Goal: Task Accomplishment & Management: Use online tool/utility

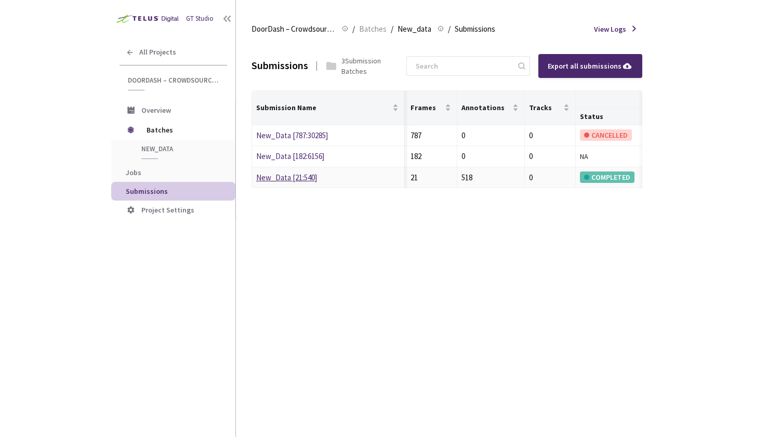
scroll to position [0, 441]
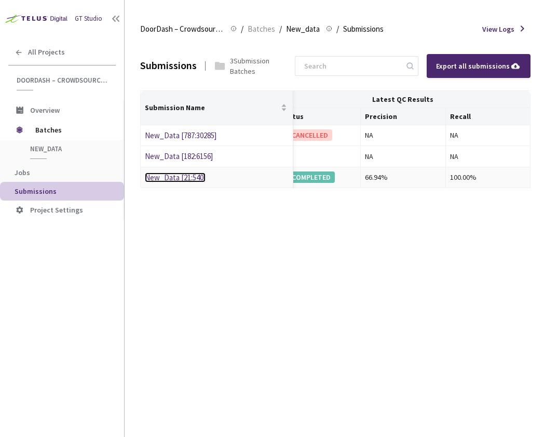
click at [167, 179] on link "New_Data [21:540]" at bounding box center [175, 177] width 61 height 10
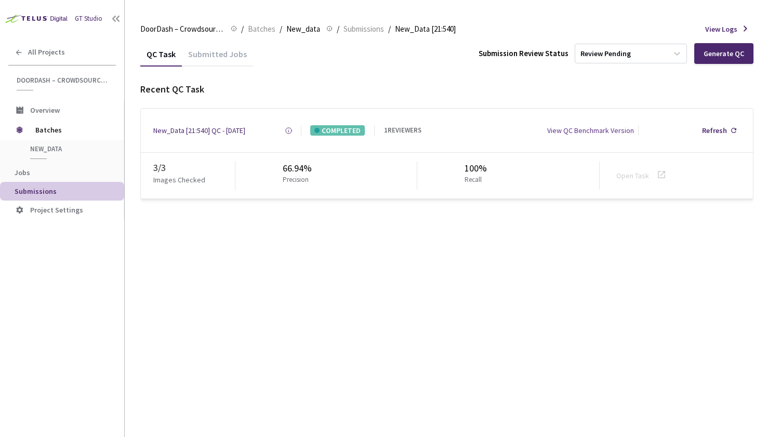
click at [215, 59] on div "Submitted Jobs" at bounding box center [217, 58] width 71 height 18
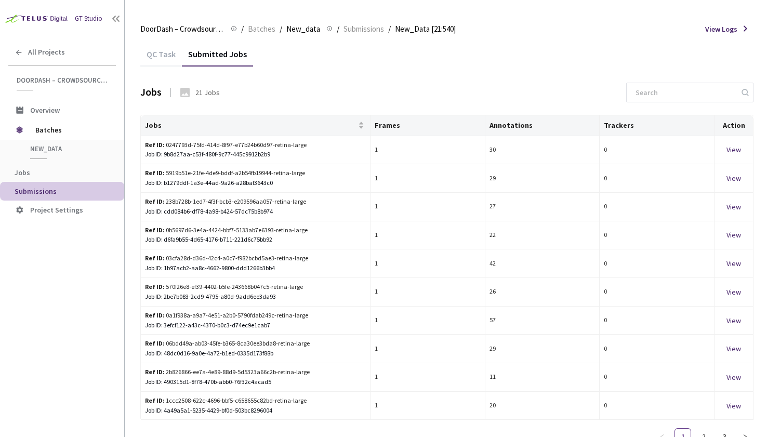
click at [171, 57] on div "QC Task" at bounding box center [161, 58] width 42 height 18
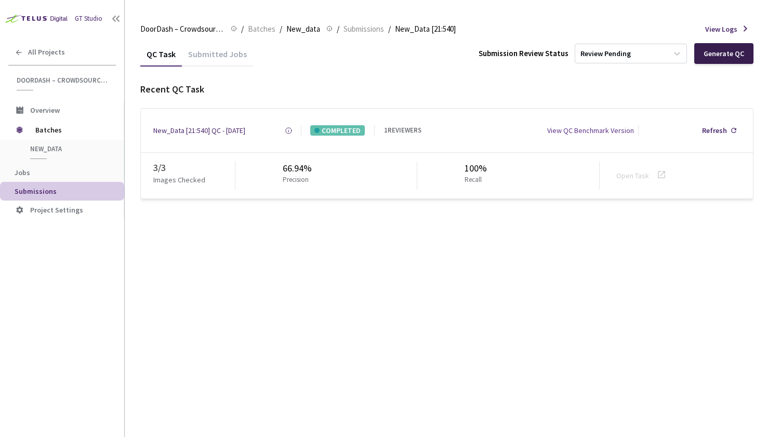
click at [715, 56] on div "Generate QC" at bounding box center [723, 53] width 41 height 8
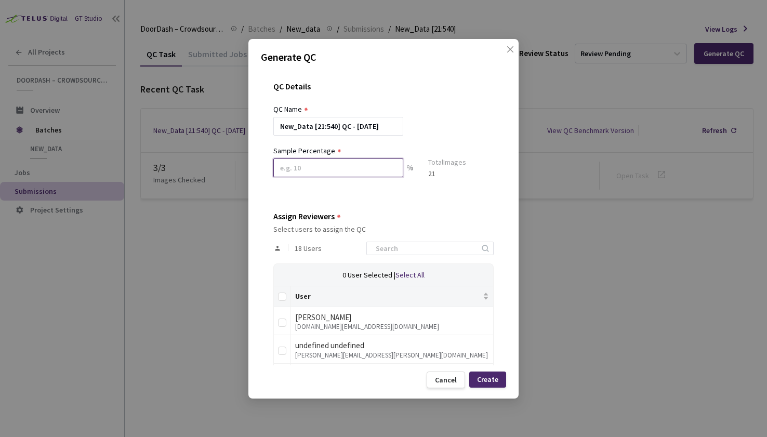
click at [370, 165] on input at bounding box center [338, 167] width 130 height 19
type input "1"
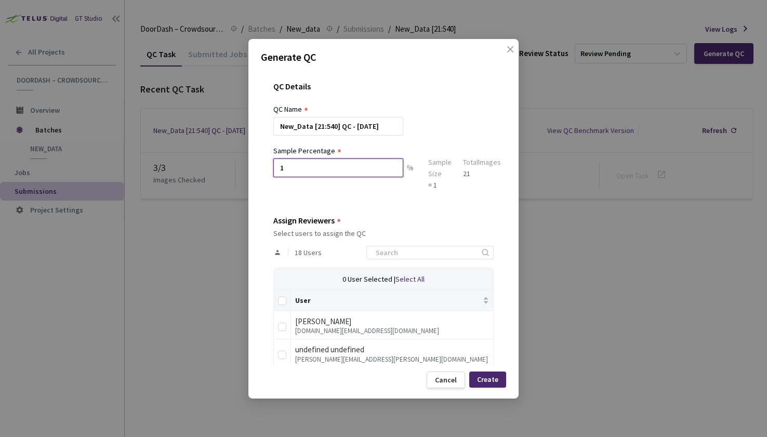
click at [346, 164] on input "1" at bounding box center [338, 167] width 130 height 19
type input "3"
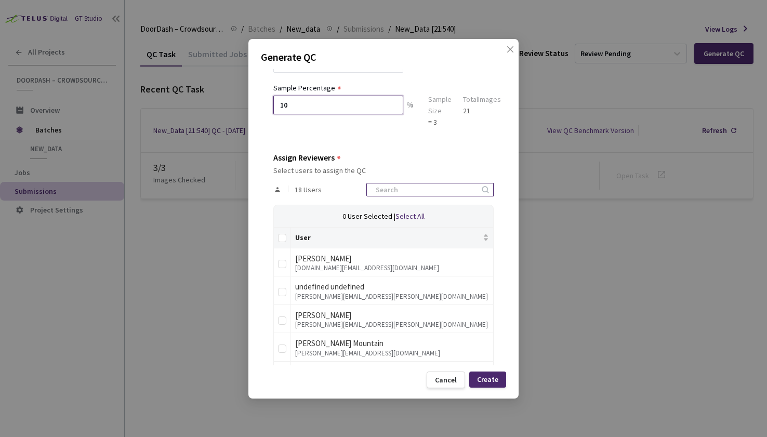
scroll to position [72, 0]
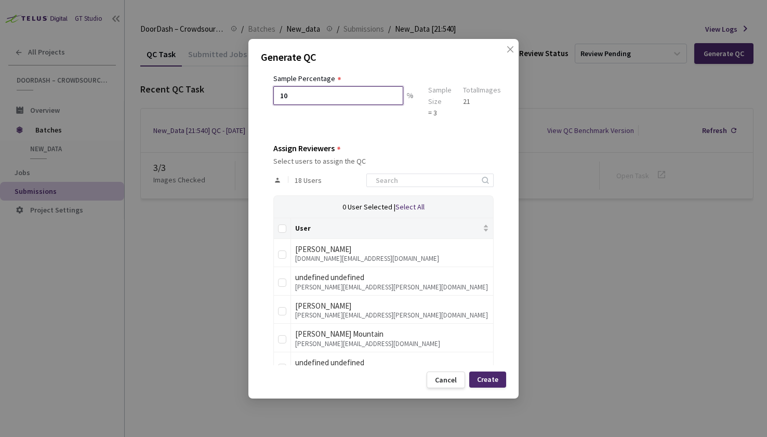
type input "10"
click at [397, 188] on div "18 Users" at bounding box center [383, 180] width 220 height 30
click at [397, 184] on input at bounding box center [424, 180] width 111 height 12
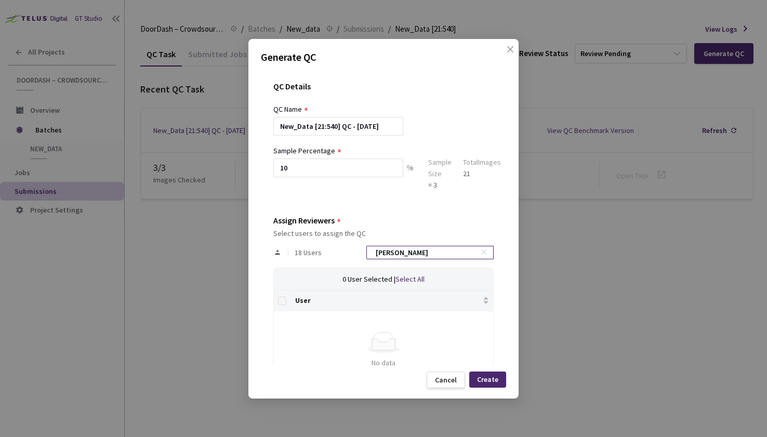
type input "[PERSON_NAME]"
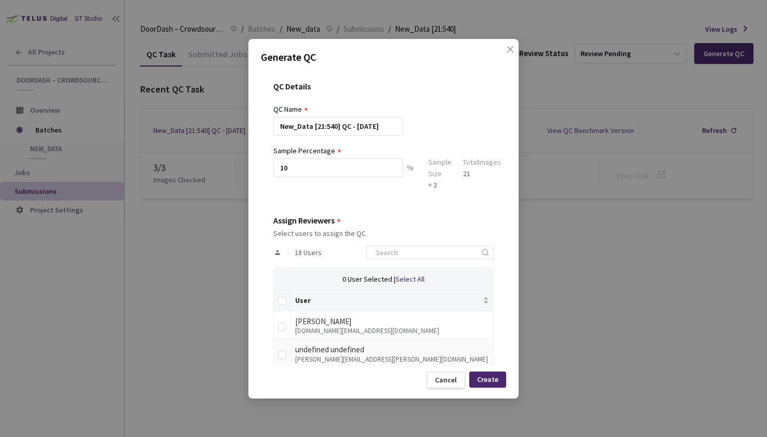
click at [338, 357] on div "[PERSON_NAME][EMAIL_ADDRESS][PERSON_NAME][DOMAIN_NAME]" at bounding box center [392, 359] width 194 height 7
click at [286, 357] on input "checkbox" at bounding box center [282, 355] width 8 height 8
checkbox input "true"
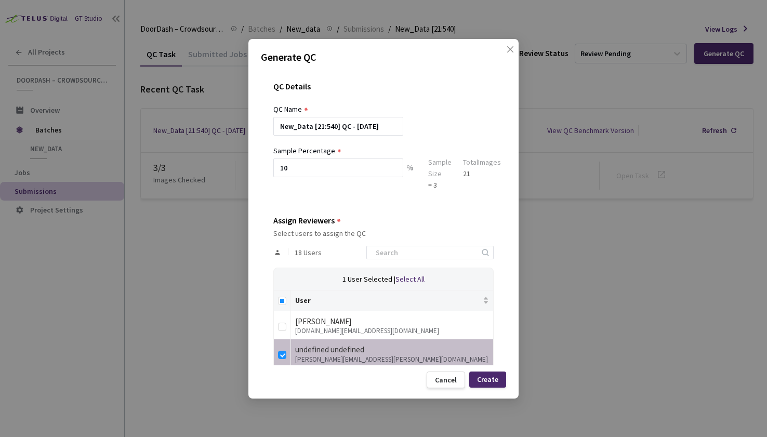
click at [487, 373] on div "Create" at bounding box center [487, 379] width 37 height 16
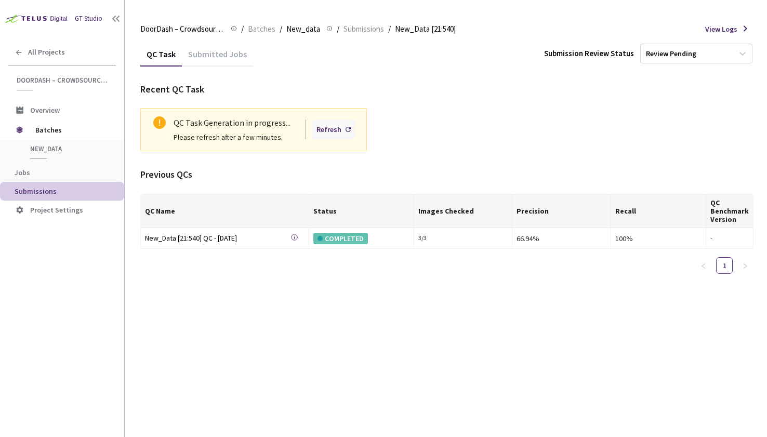
click at [338, 128] on div "Refresh" at bounding box center [328, 129] width 25 height 11
click at [346, 131] on icon at bounding box center [347, 129] width 5 height 5
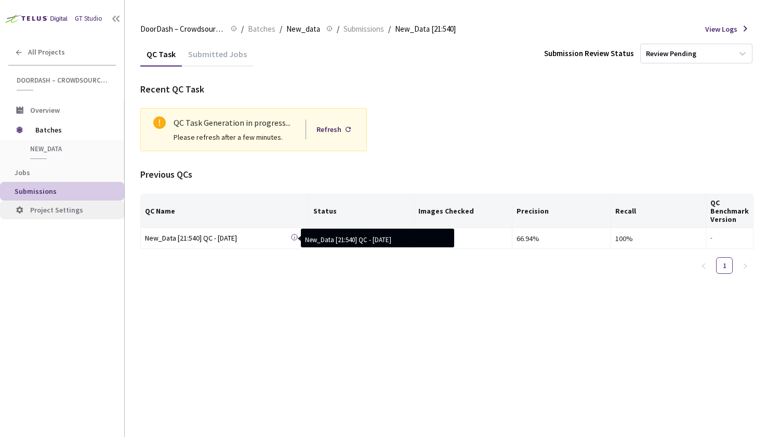
click at [88, 208] on span "Project Settings" at bounding box center [73, 210] width 86 height 9
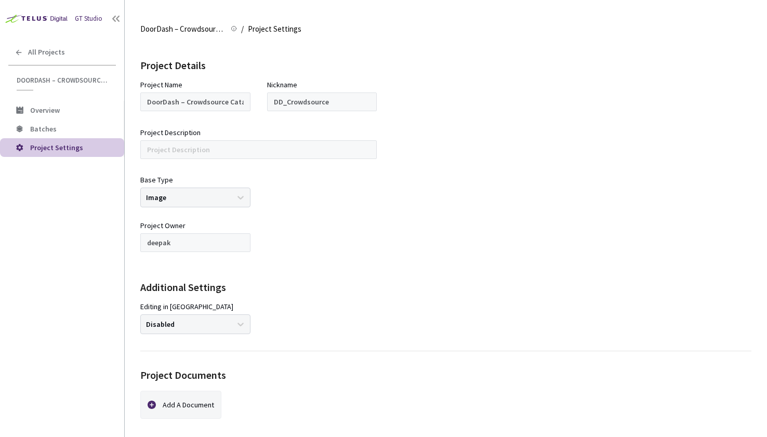
scroll to position [132, 0]
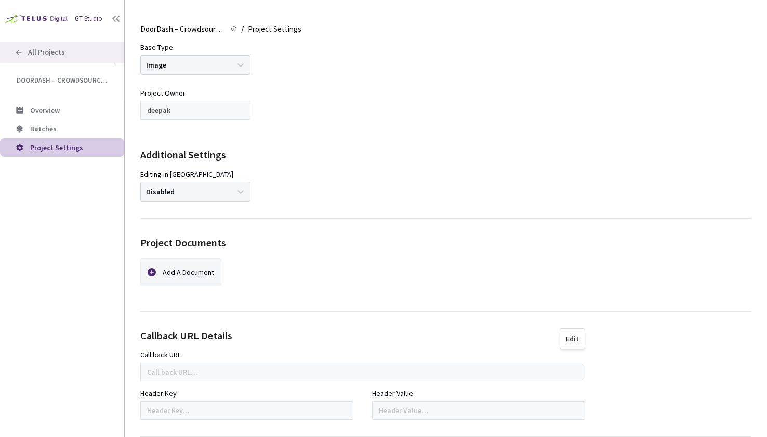
click at [78, 46] on div "All Projects" at bounding box center [62, 52] width 124 height 21
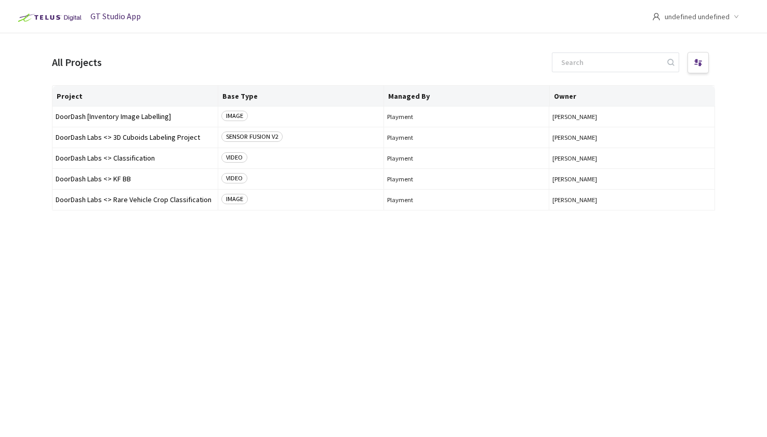
click at [671, 23] on span "undefined undefined" at bounding box center [696, 16] width 65 height 33
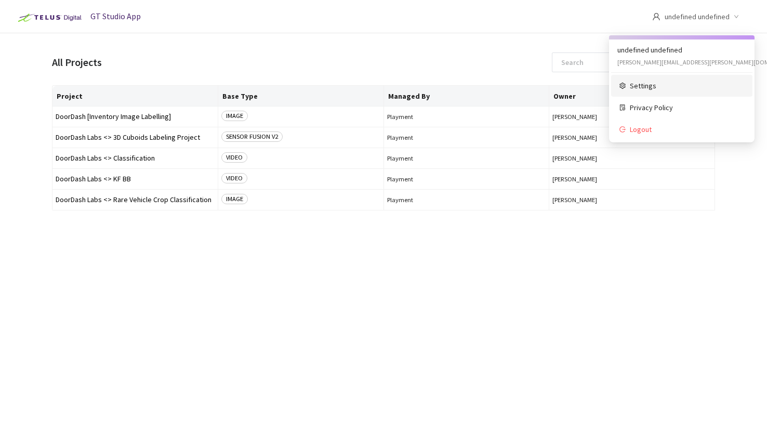
click at [648, 90] on span "Settings" at bounding box center [687, 85] width 114 height 11
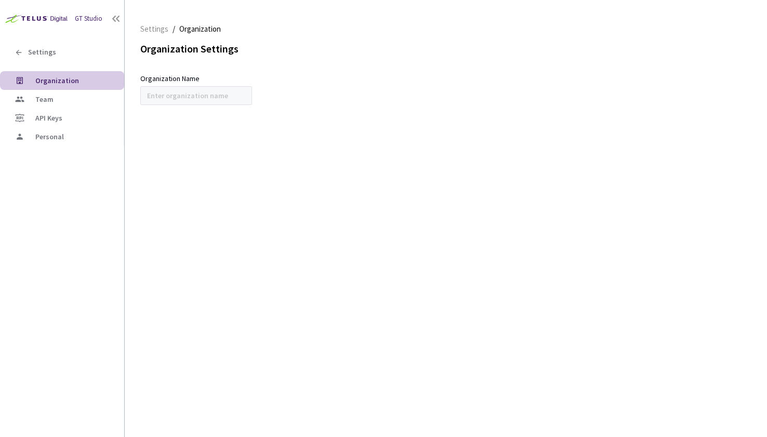
type input "DoorDash Labs"
click at [69, 100] on span "Team" at bounding box center [75, 99] width 81 height 9
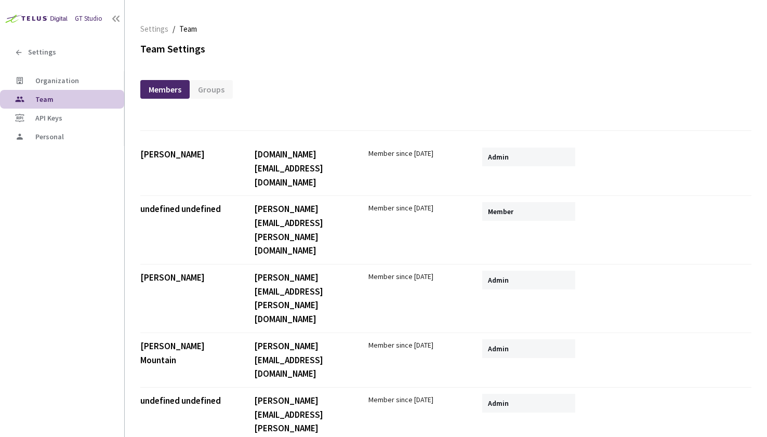
click at [504, 202] on div "Member" at bounding box center [528, 211] width 93 height 19
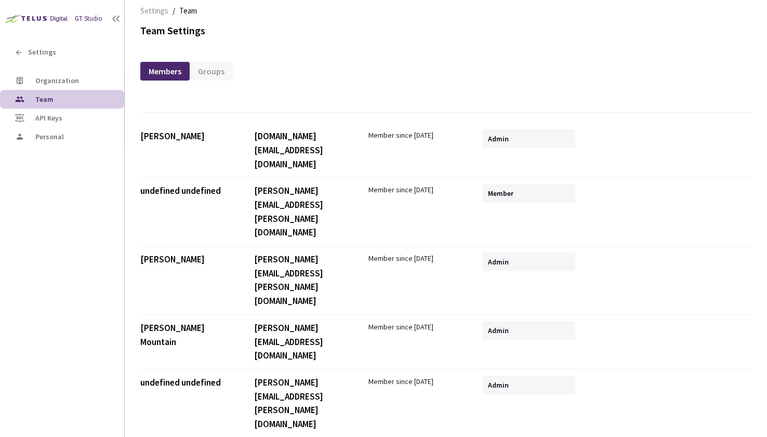
click at [387, 321] on div "Member since [DATE]" at bounding box center [414, 326] width 93 height 11
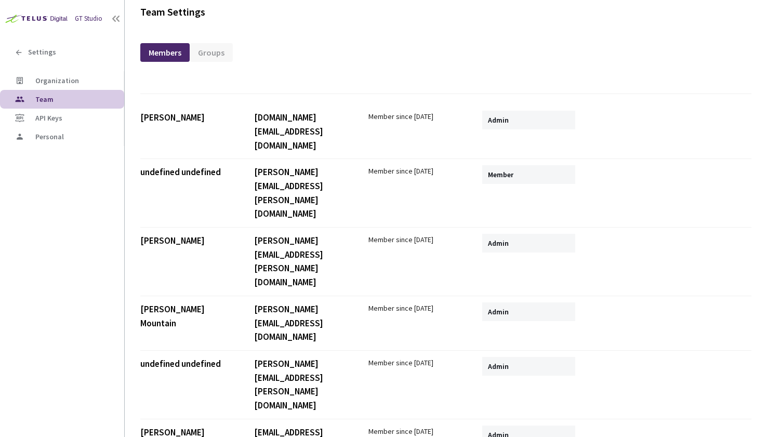
scroll to position [36, 0]
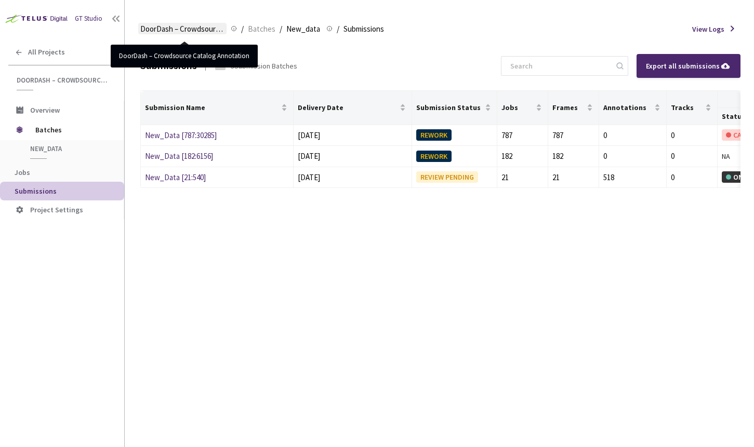
click at [196, 30] on span "DoorDash – Crowdsource Catalog Annotation" at bounding box center [182, 29] width 84 height 12
click at [181, 28] on span "DoorDash – Crowdsource Catalog Annotation" at bounding box center [182, 29] width 84 height 12
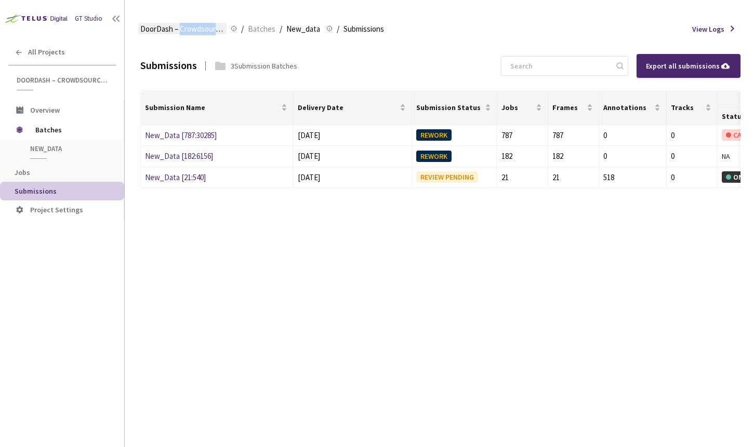
click at [181, 28] on span "DoorDash – Crowdsource Catalog Annotation" at bounding box center [182, 29] width 84 height 12
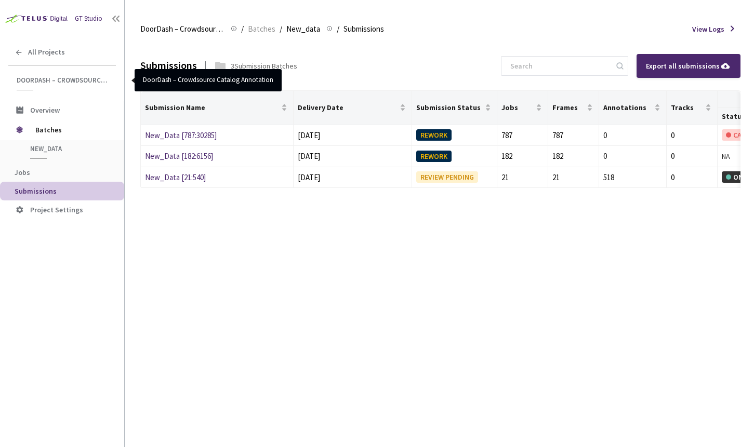
click at [72, 83] on span "DoorDash – Crowdsource Catalog Annotation" at bounding box center [63, 80] width 93 height 9
click at [68, 79] on span "DoorDash – Crowdsource Catalog Annotation" at bounding box center [63, 80] width 93 height 9
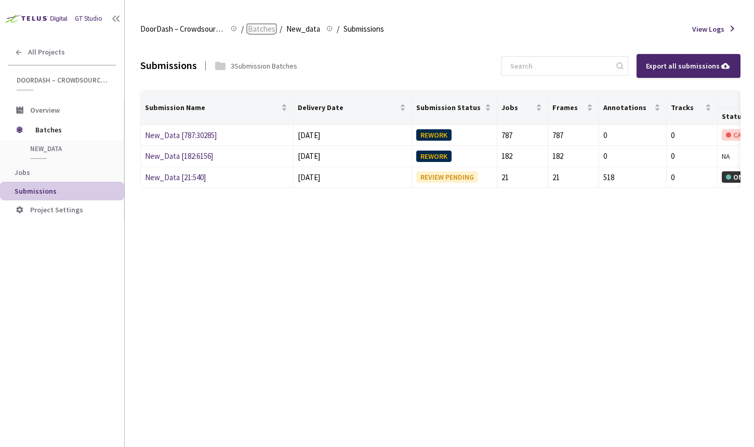
click at [264, 31] on span "Batches" at bounding box center [262, 29] width 28 height 12
click at [164, 169] on td "New_Data [21:540]" at bounding box center [217, 177] width 153 height 21
click at [164, 174] on link "New_Data [21:540]" at bounding box center [175, 177] width 61 height 10
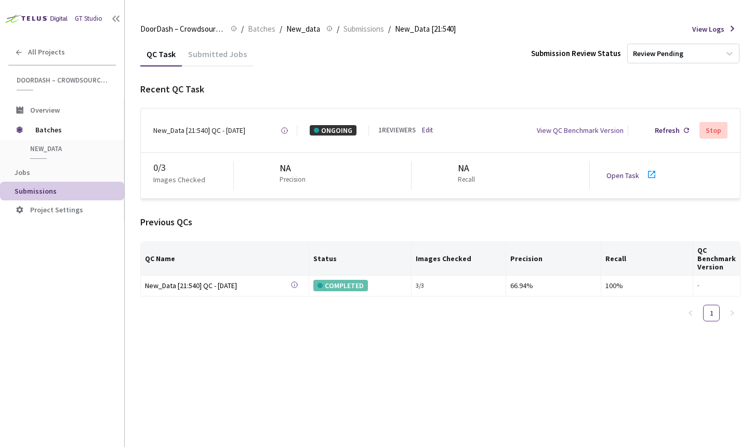
click at [176, 181] on p "Images Checked" at bounding box center [179, 180] width 52 height 10
click at [623, 172] on link "Open Task" at bounding box center [622, 175] width 33 height 9
